Goal: Task Accomplishment & Management: Use online tool/utility

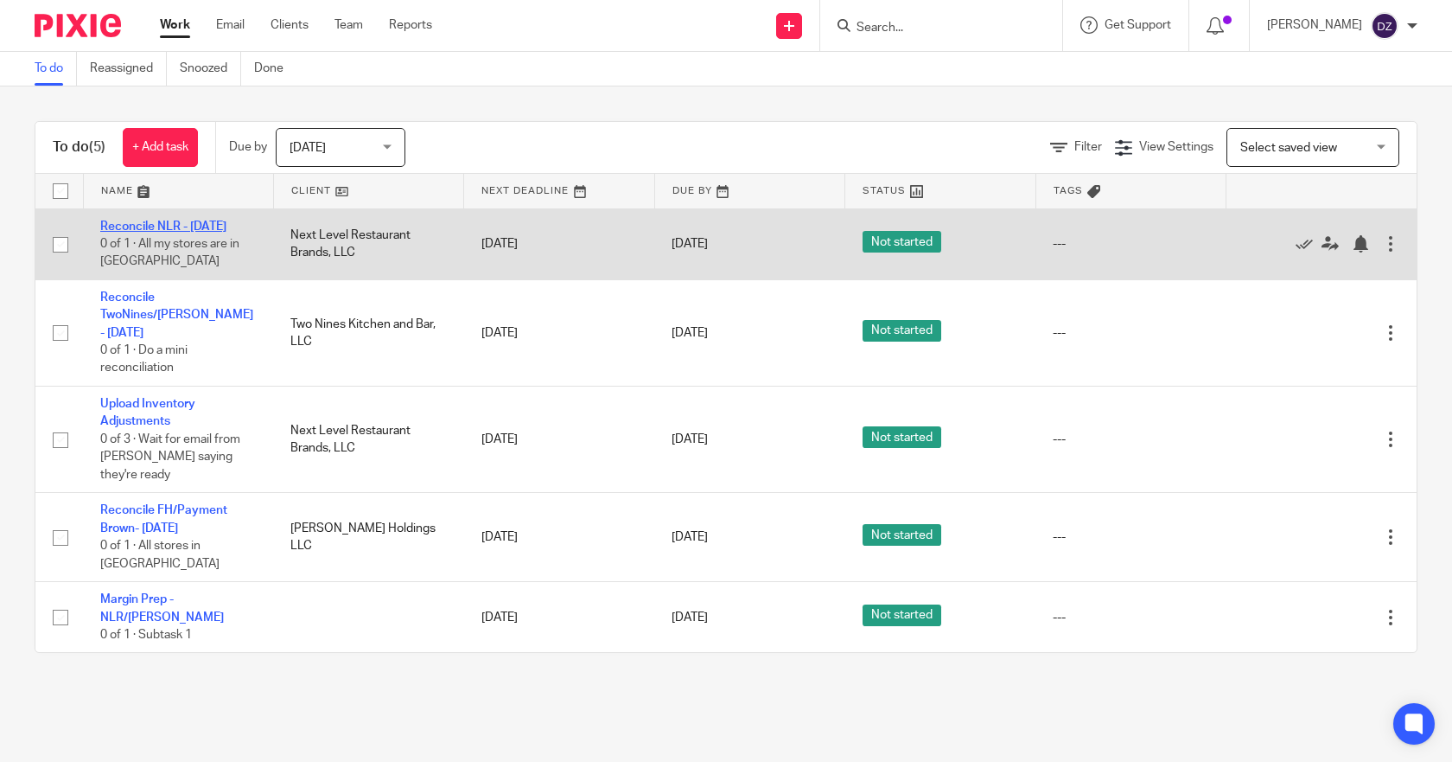
click at [218, 227] on link "Reconcile NLR - [DATE]" at bounding box center [163, 226] width 126 height 12
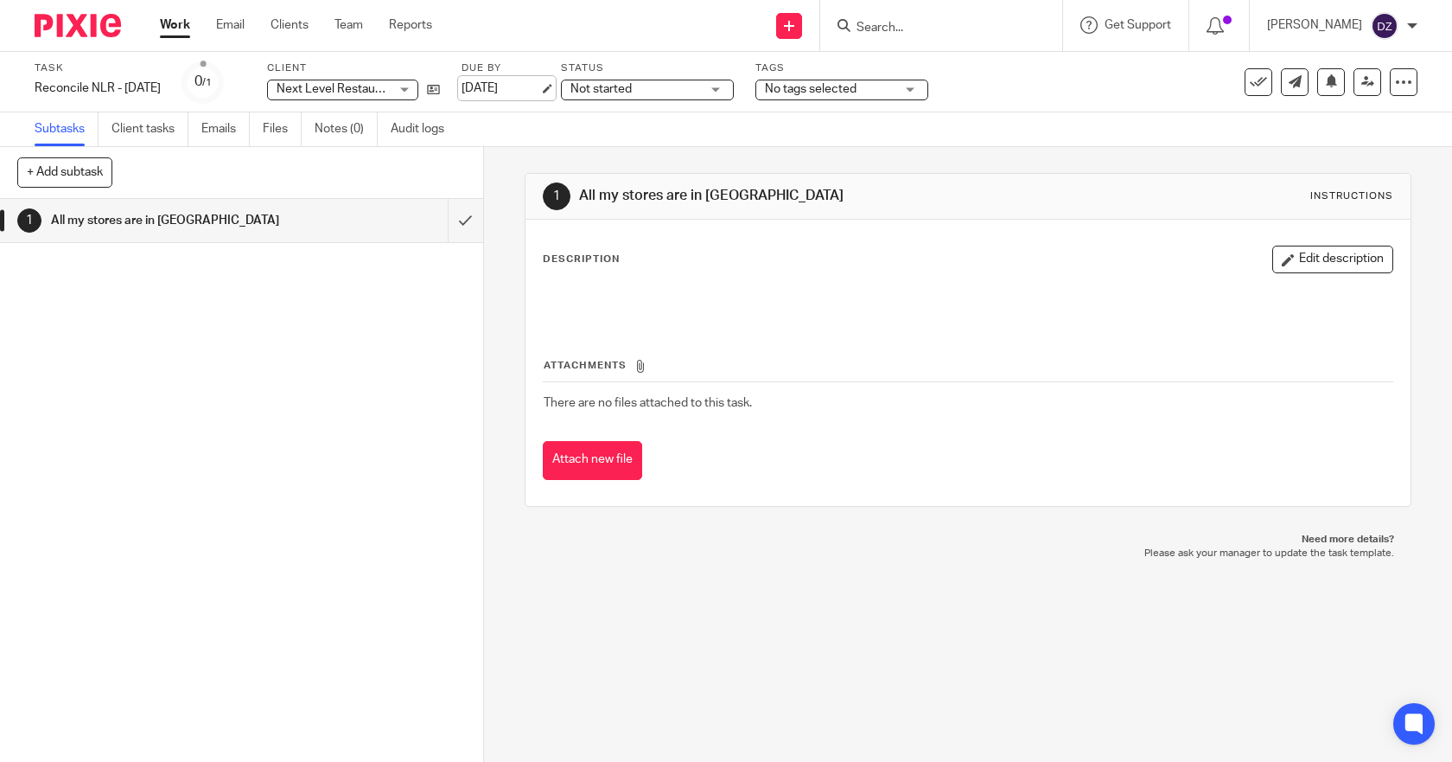
click at [485, 86] on link "[DATE]" at bounding box center [501, 89] width 78 height 18
click at [172, 22] on link "Work" at bounding box center [175, 24] width 30 height 17
